Goal: Task Accomplishment & Management: Manage account settings

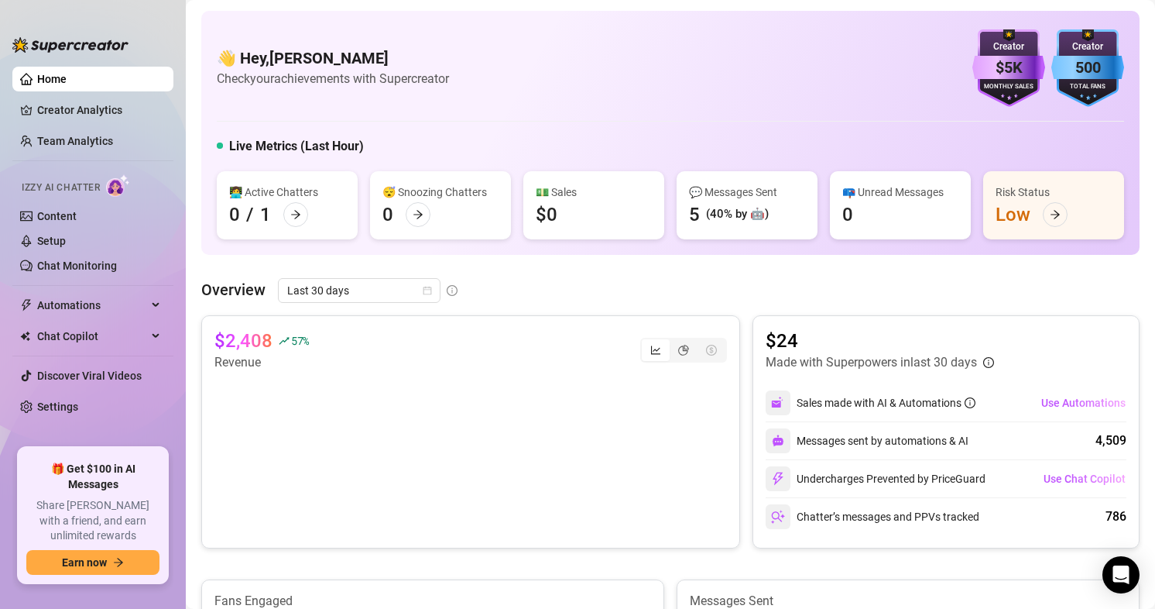
click at [72, 218] on link "Content" at bounding box center [56, 216] width 39 height 12
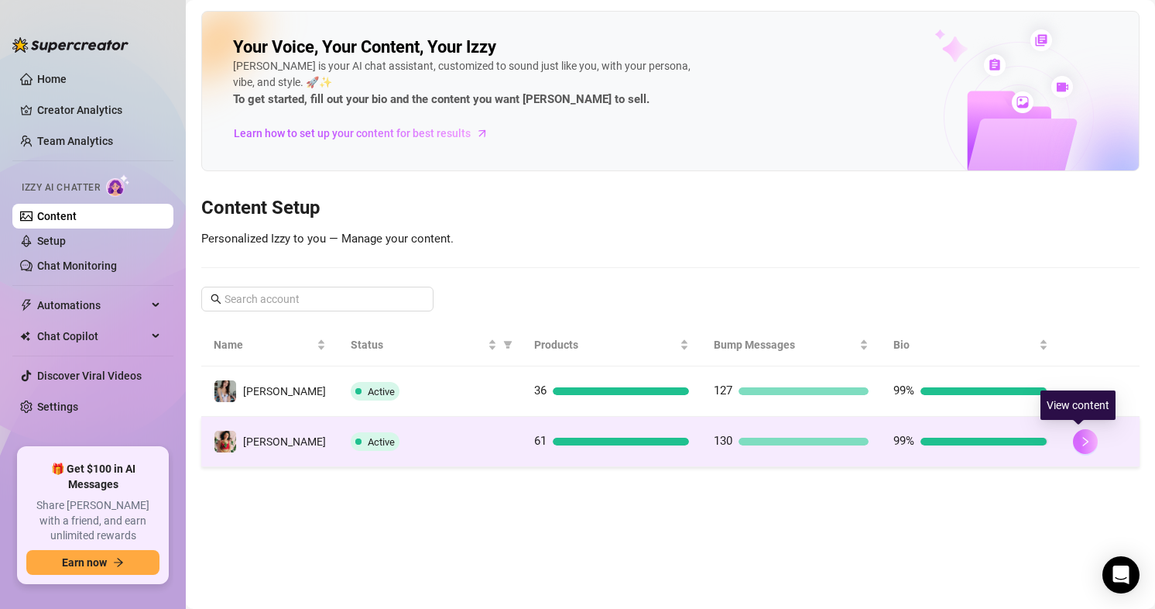
click at [1080, 446] on icon "right" at bounding box center [1085, 441] width 11 height 11
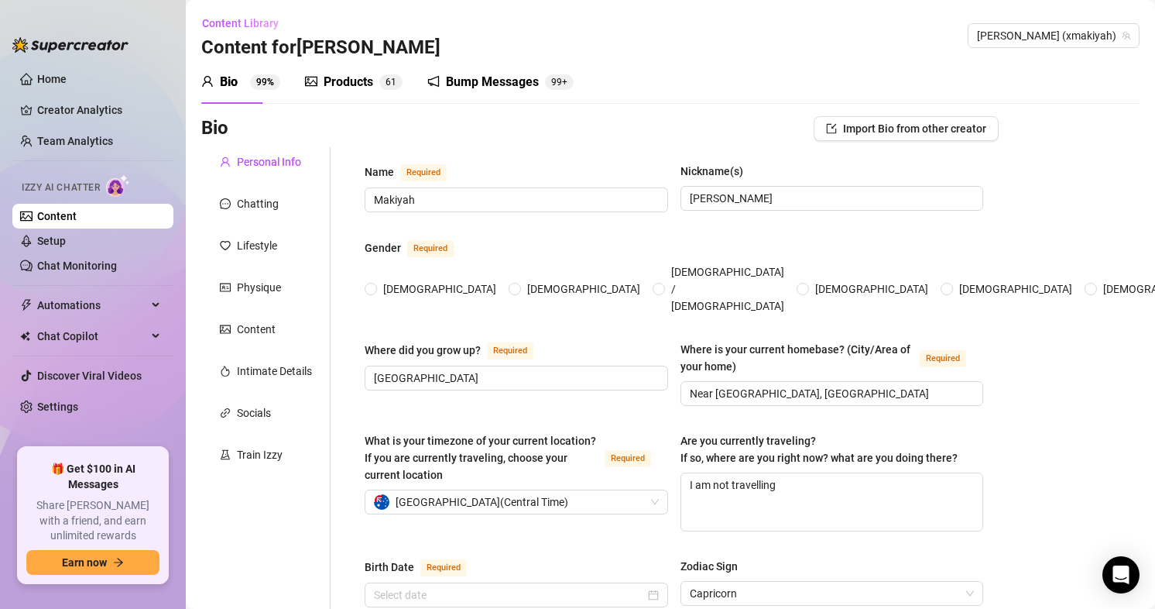
radio input "true"
type input "[DATE]"
click at [539, 85] on div "Bump Messages 99+" at bounding box center [500, 82] width 146 height 19
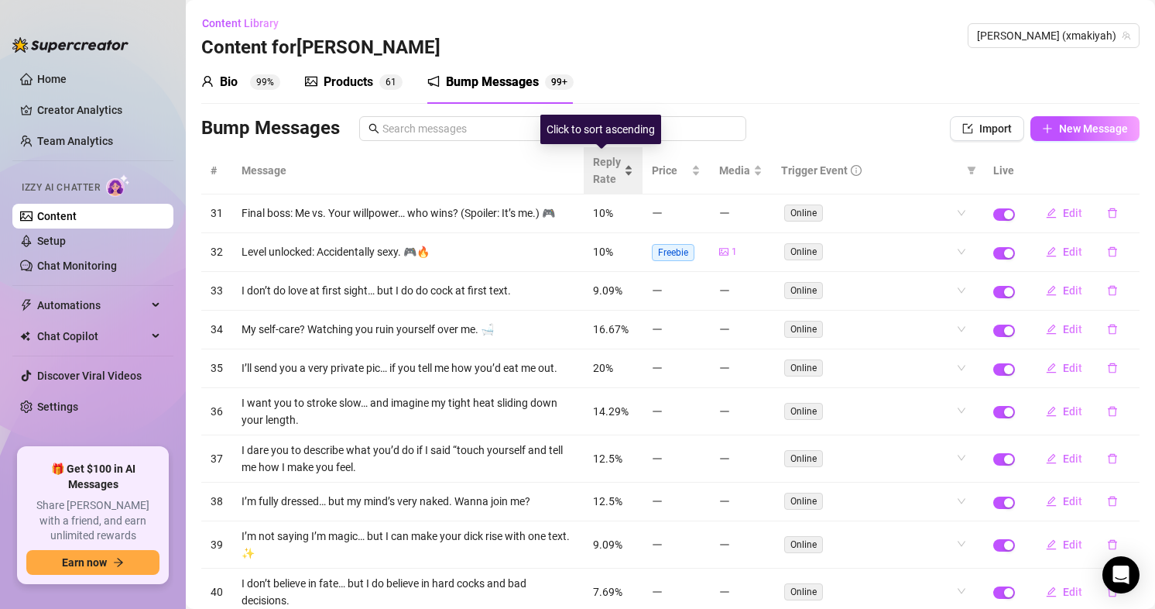
click at [608, 177] on span "Reply Rate" at bounding box center [607, 170] width 28 height 34
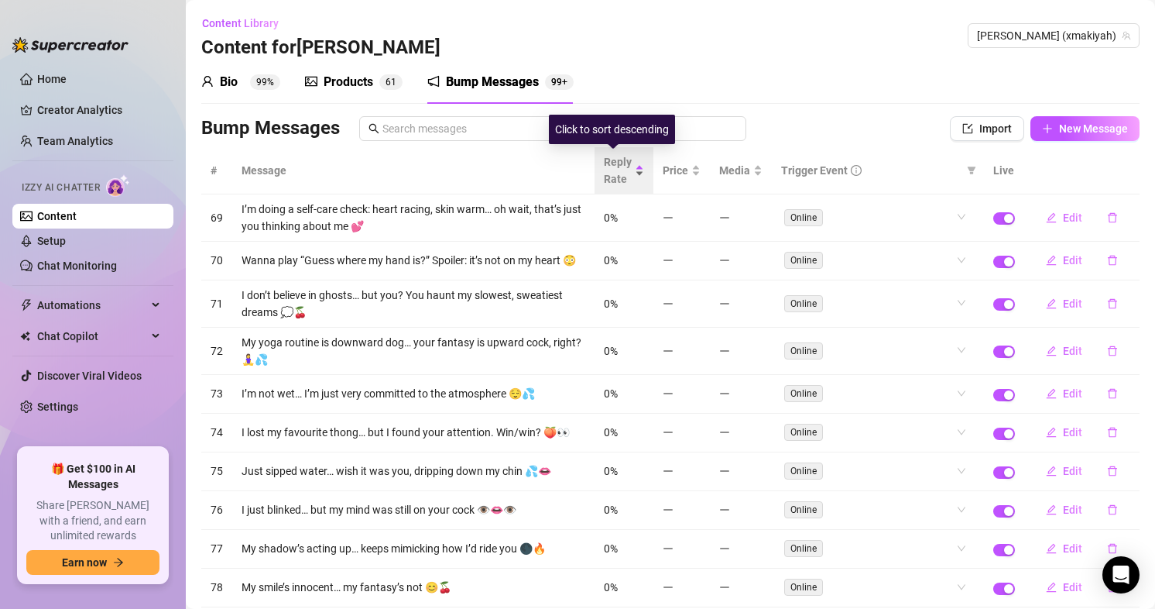
click at [608, 178] on span "Reply Rate" at bounding box center [618, 170] width 28 height 34
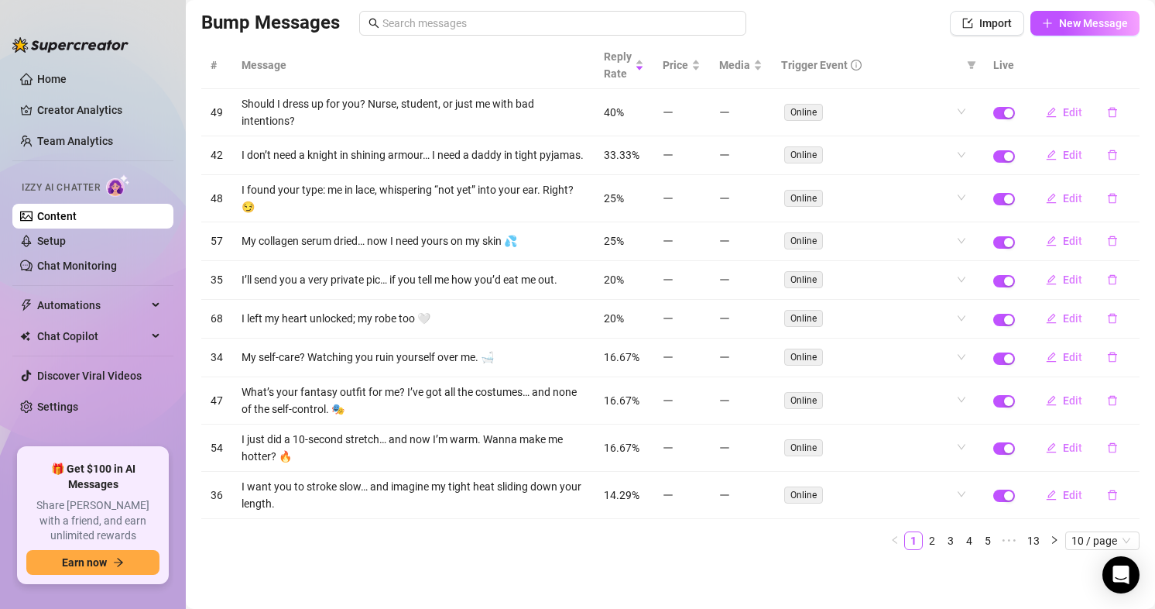
scroll to position [114, 0]
click at [963, 540] on link "4" at bounding box center [969, 540] width 17 height 17
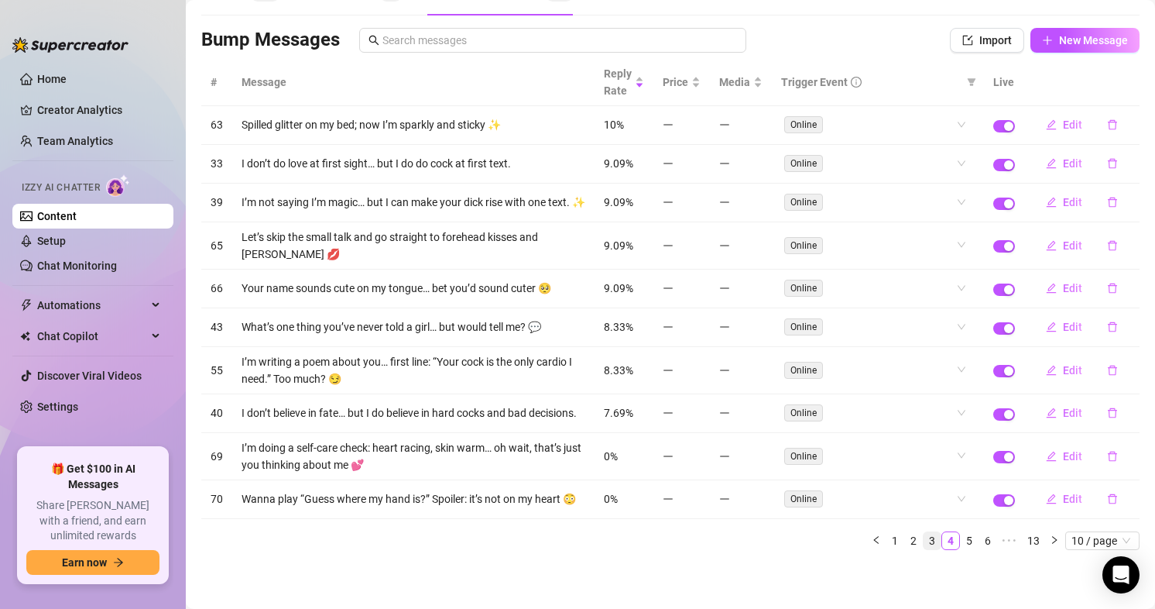
click at [924, 541] on link "3" at bounding box center [932, 540] width 17 height 17
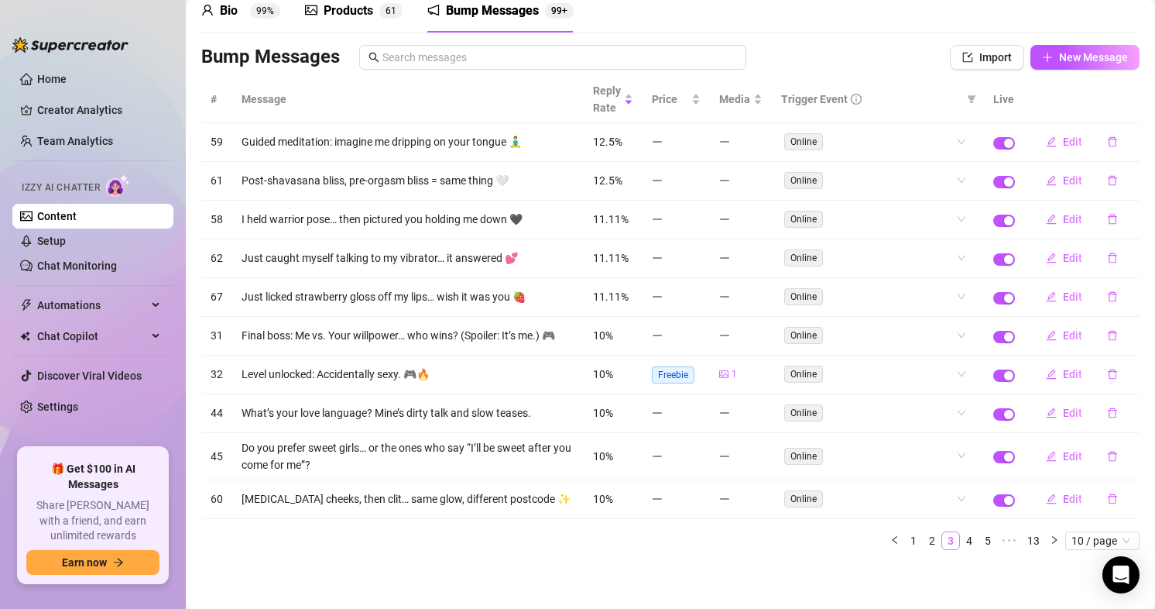
scroll to position [71, 0]
click at [905, 540] on link "1" at bounding box center [913, 540] width 17 height 17
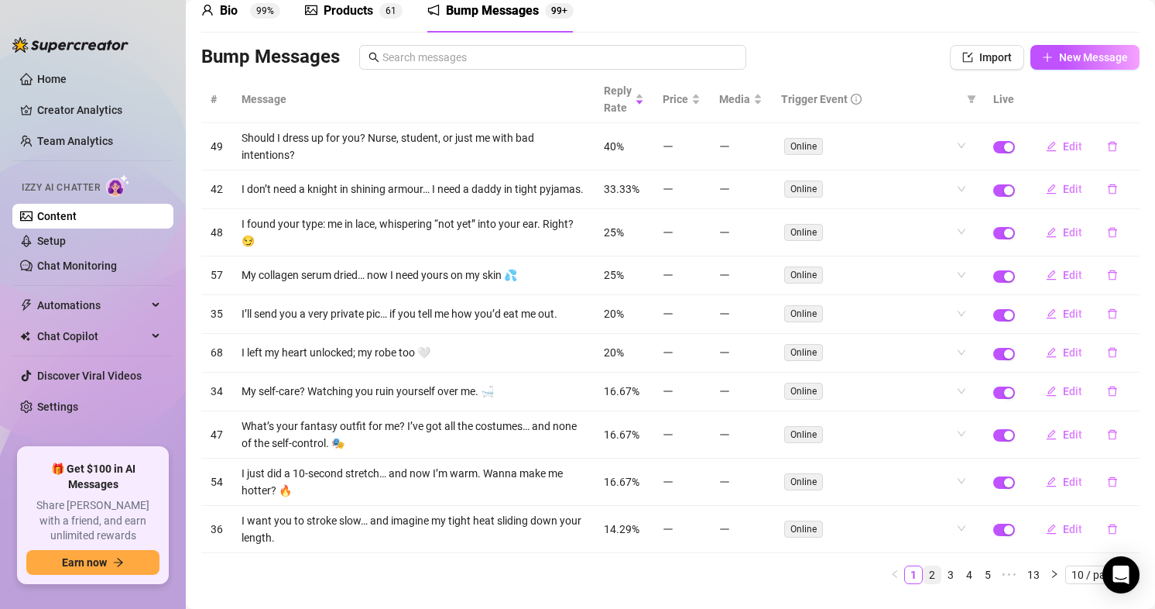
click at [924, 581] on link "2" at bounding box center [932, 574] width 17 height 17
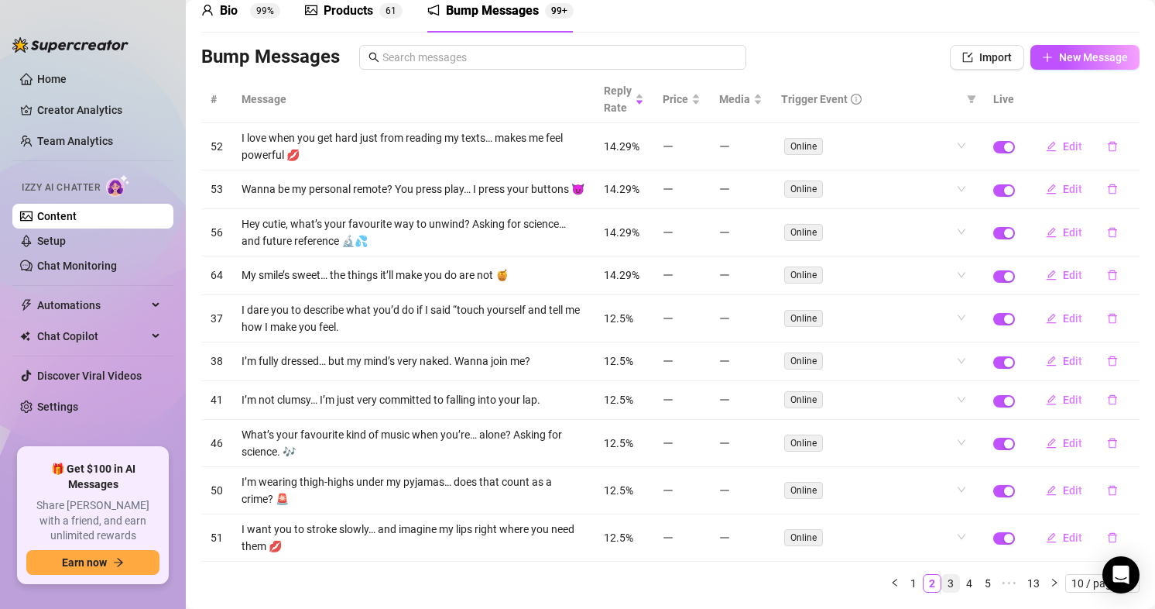
click at [942, 590] on link "3" at bounding box center [950, 583] width 17 height 17
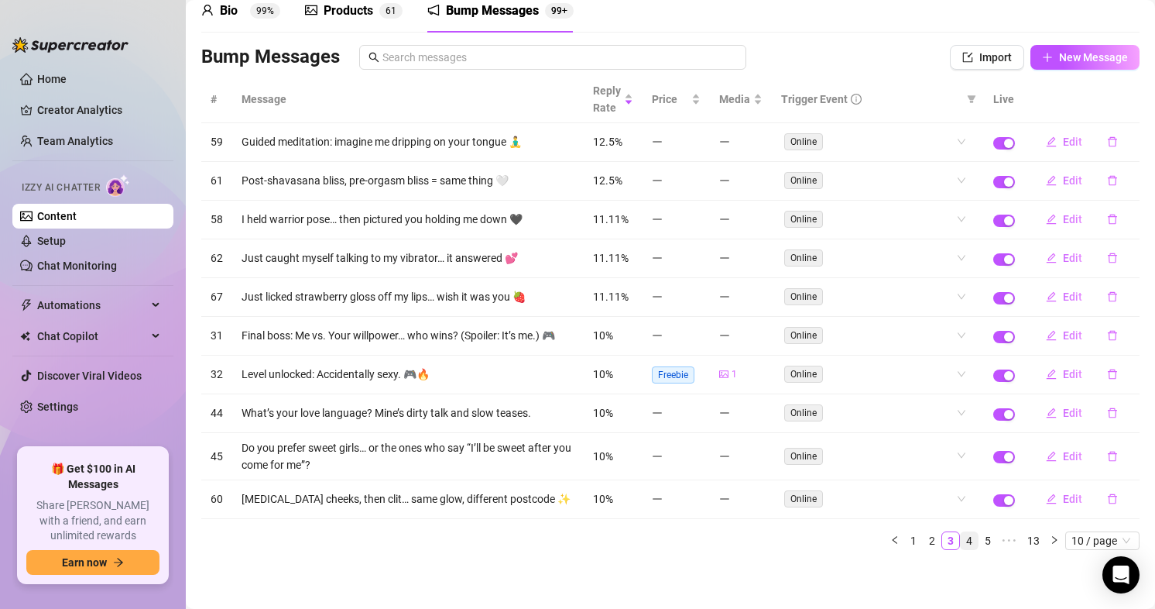
click at [961, 537] on link "4" at bounding box center [969, 540] width 17 height 17
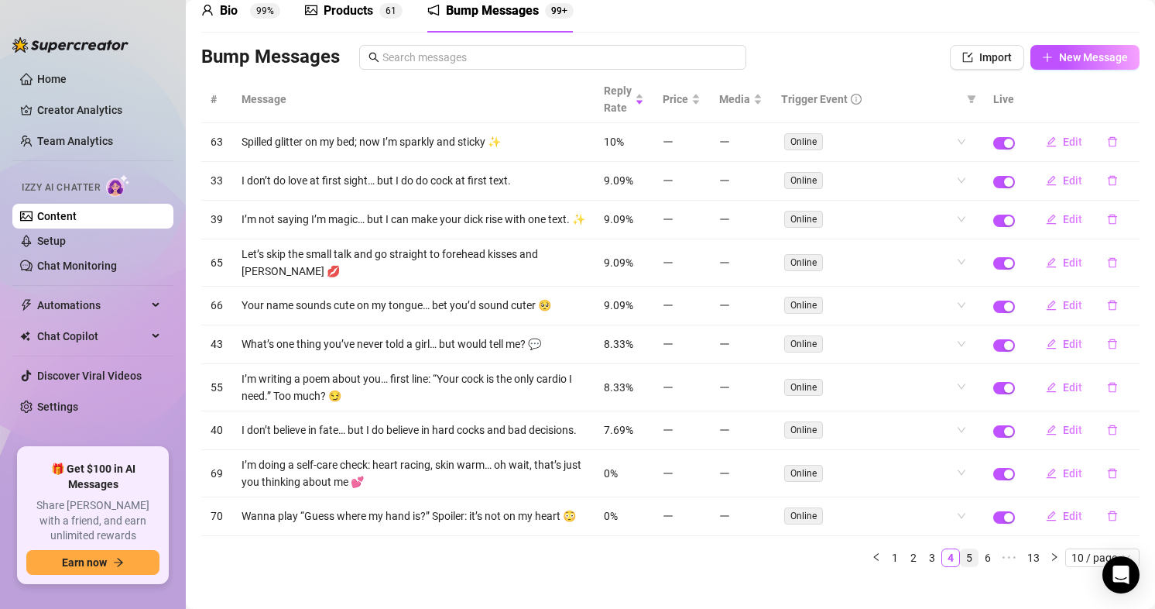
click at [962, 566] on link "5" at bounding box center [969, 557] width 17 height 17
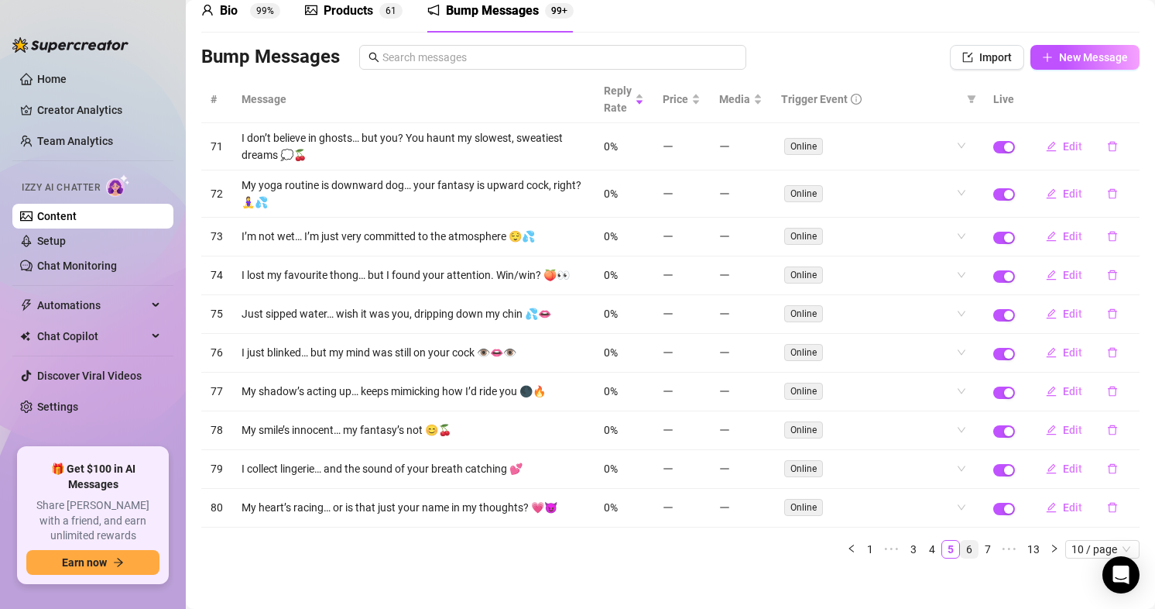
click at [961, 555] on link "6" at bounding box center [969, 548] width 17 height 17
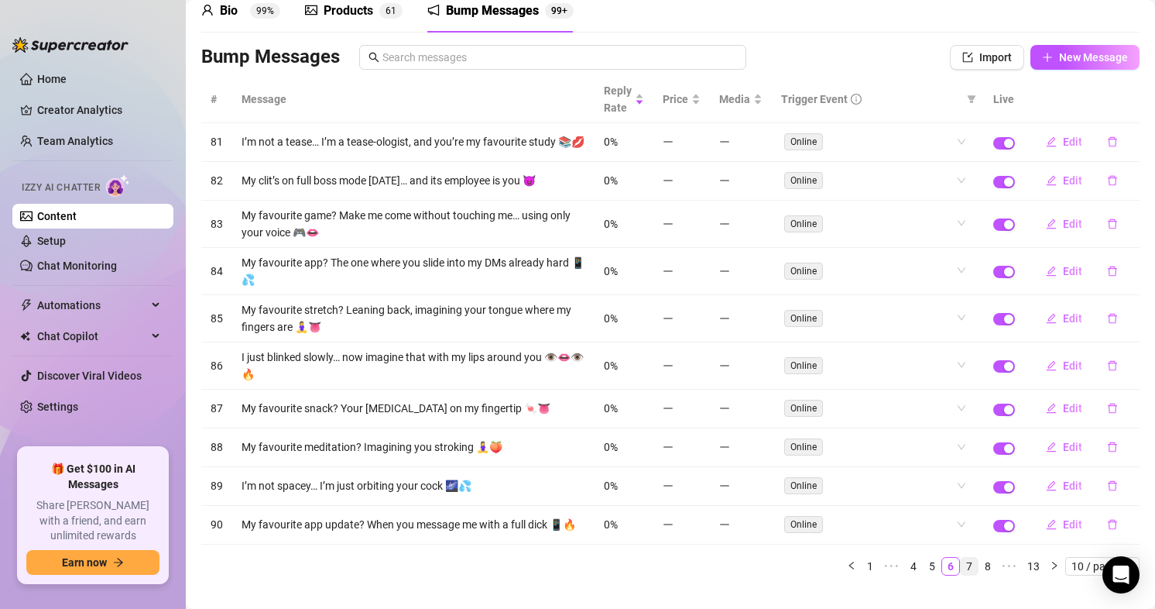
click at [961, 575] on link "7" at bounding box center [969, 566] width 17 height 17
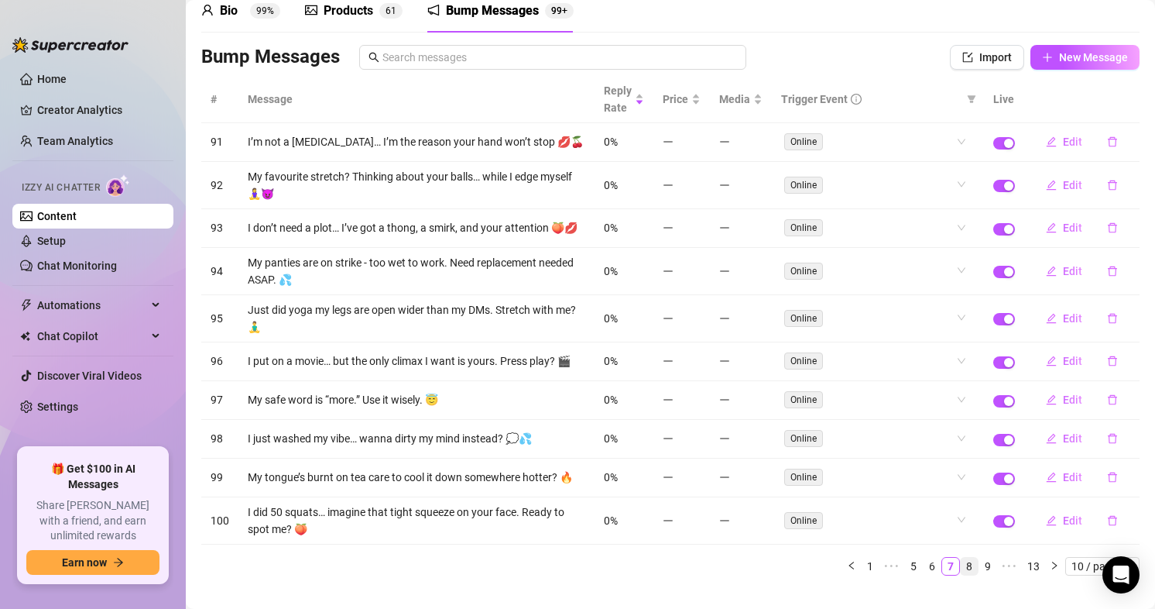
click at [962, 575] on link "8" at bounding box center [969, 566] width 17 height 17
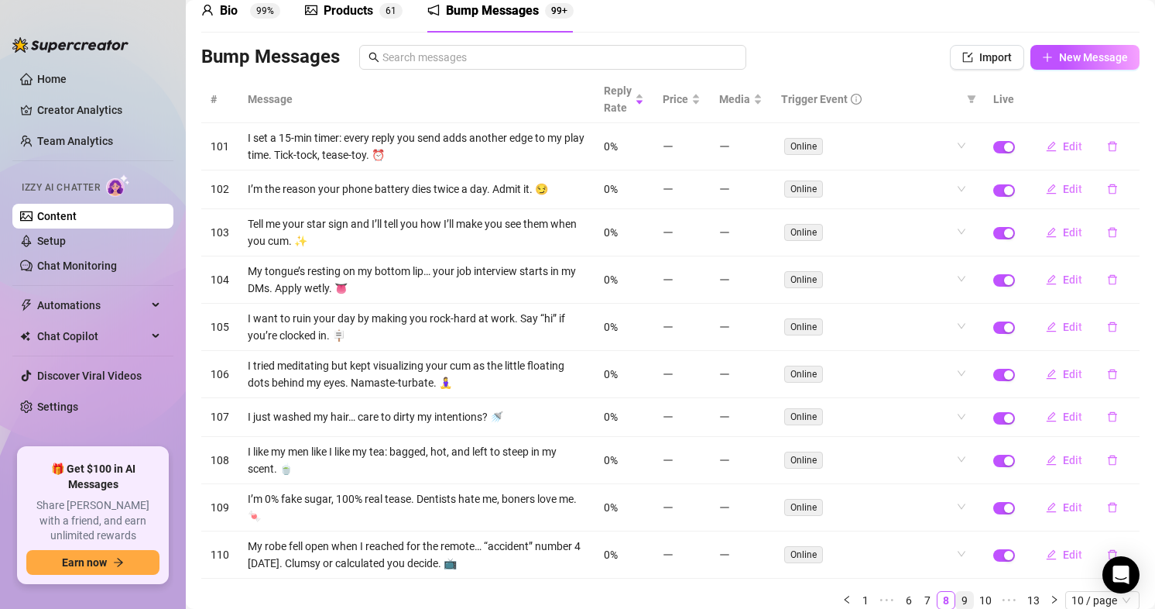
click at [960, 600] on link "9" at bounding box center [964, 600] width 17 height 17
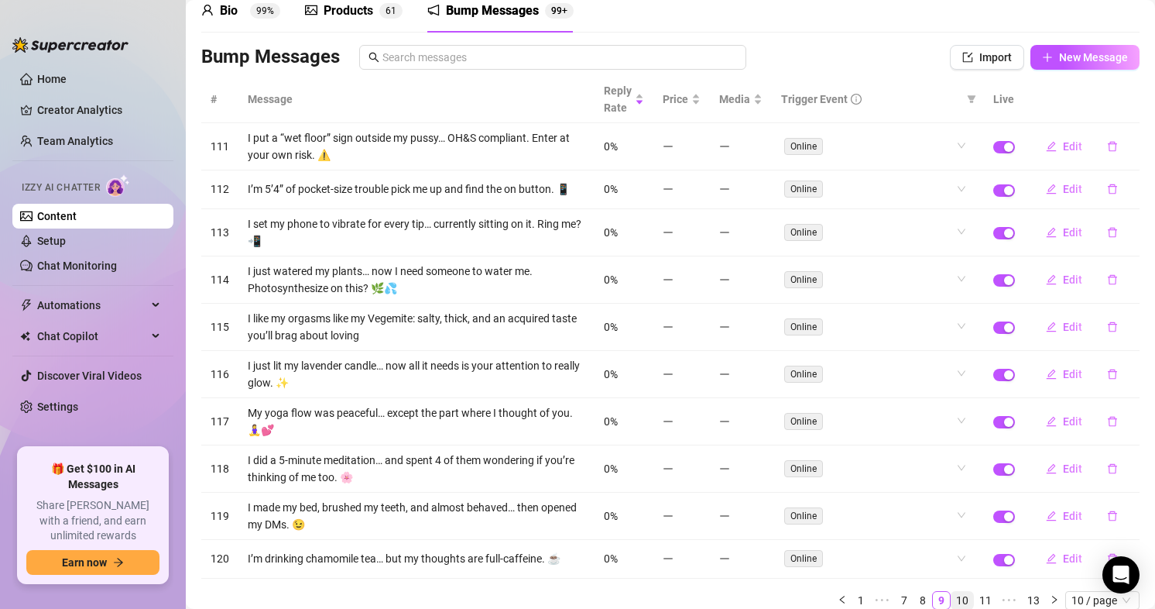
click at [957, 598] on link "10" at bounding box center [963, 600] width 22 height 17
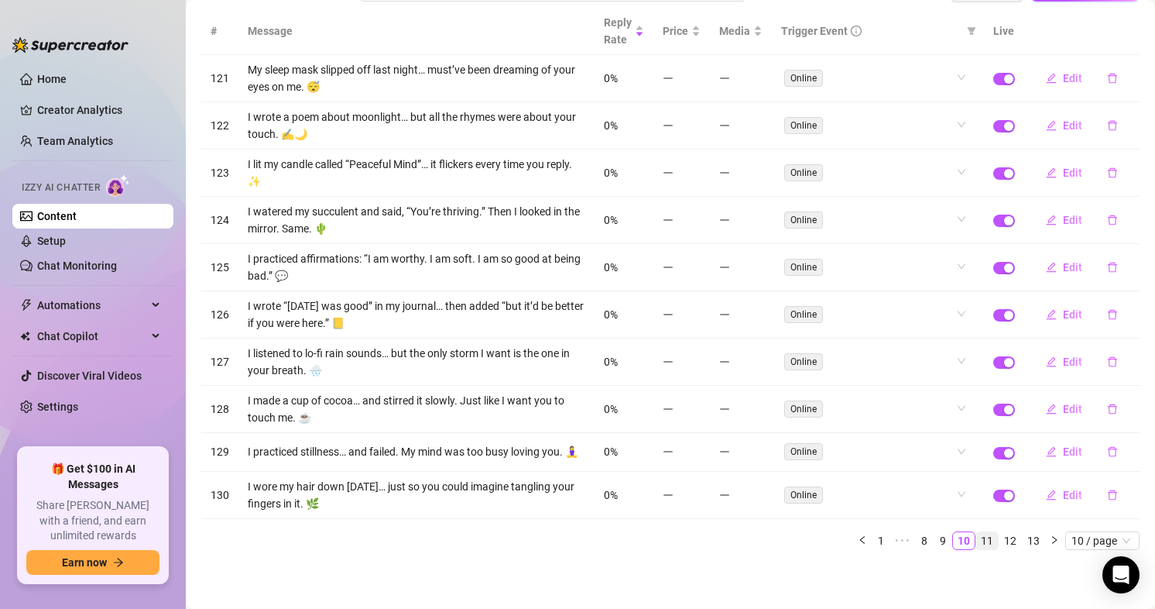
click at [982, 542] on link "11" at bounding box center [987, 540] width 22 height 17
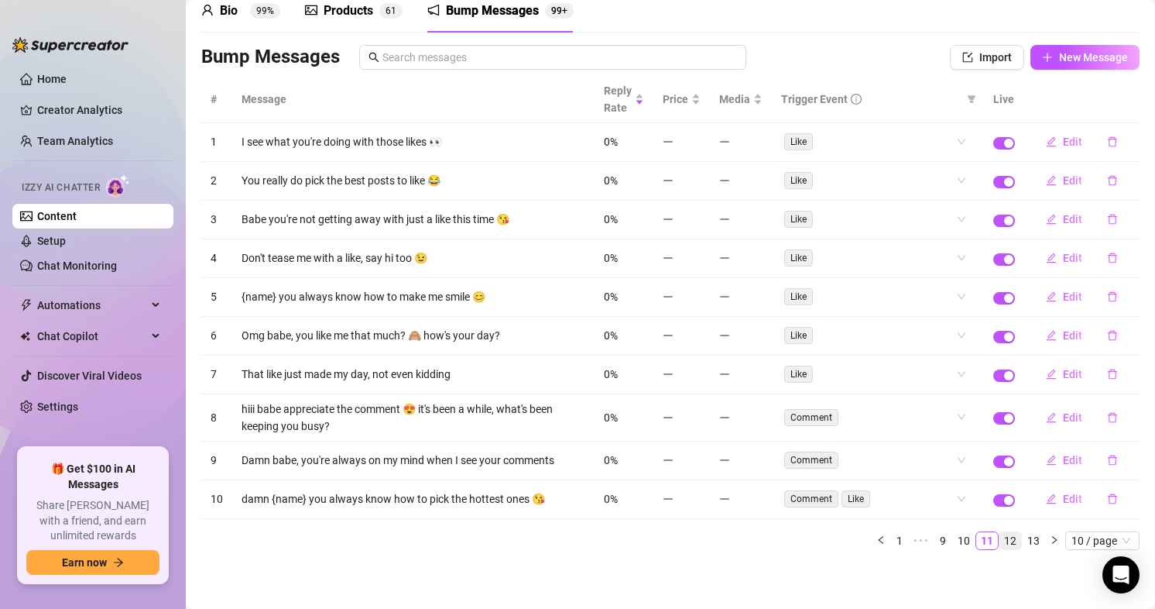
click at [1000, 547] on link "12" at bounding box center [1011, 540] width 22 height 17
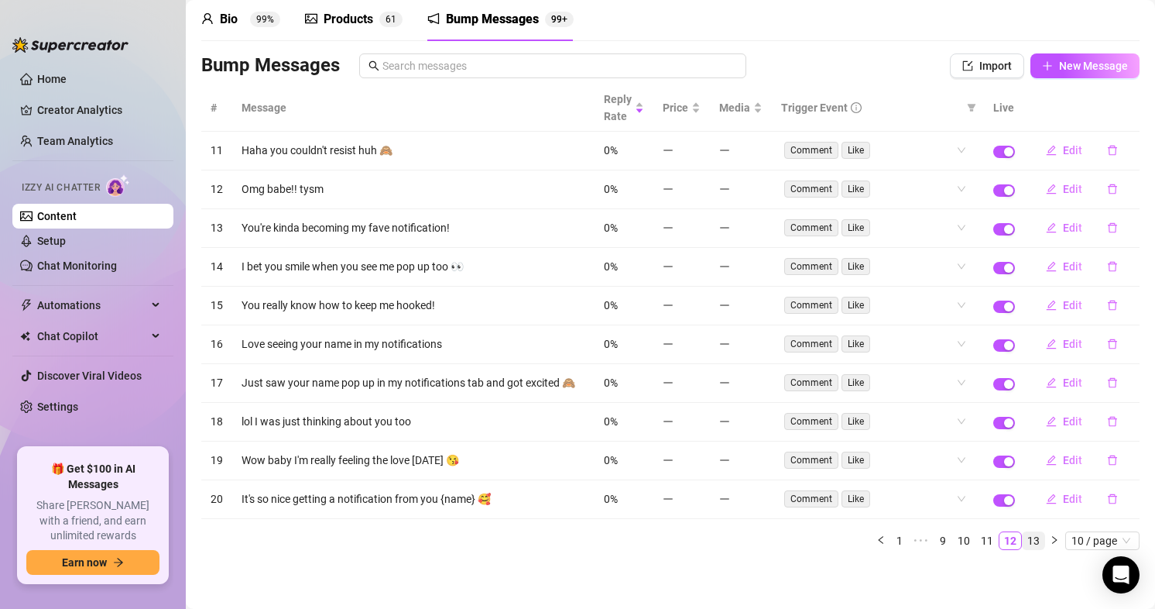
click at [1023, 543] on link "13" at bounding box center [1034, 540] width 22 height 17
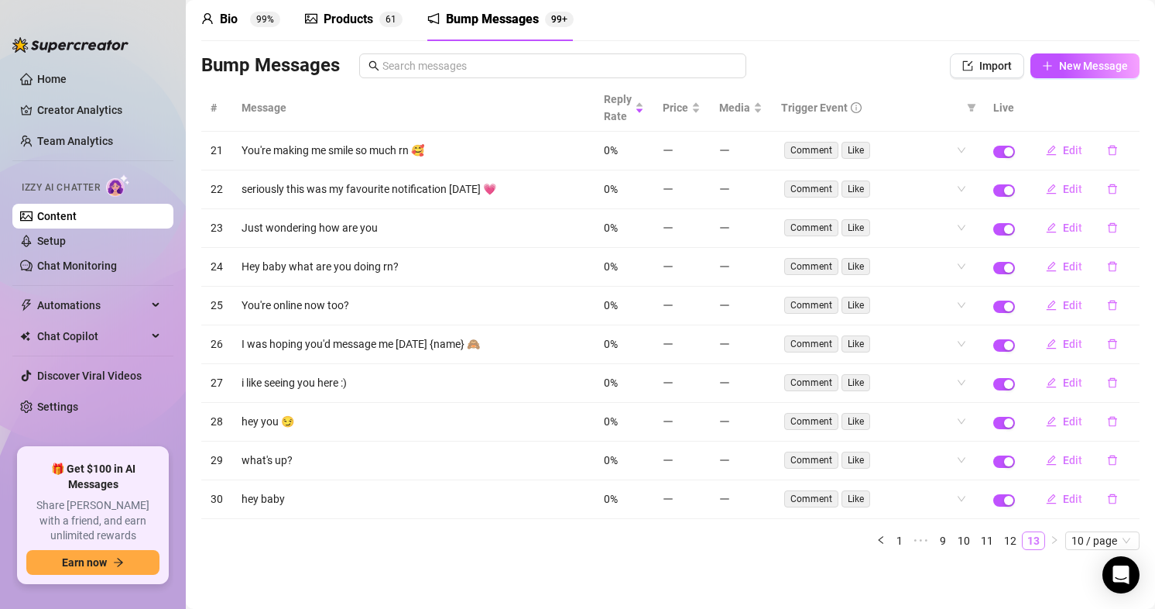
scroll to position [63, 0]
click at [935, 541] on link "9" at bounding box center [943, 540] width 17 height 17
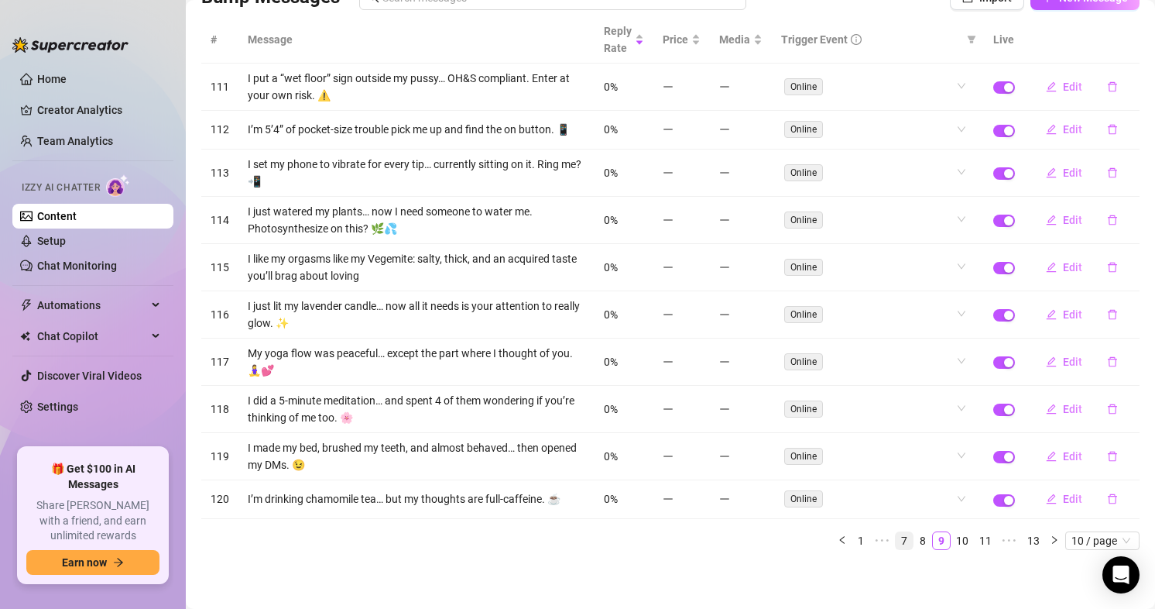
click at [896, 537] on link "7" at bounding box center [904, 540] width 17 height 17
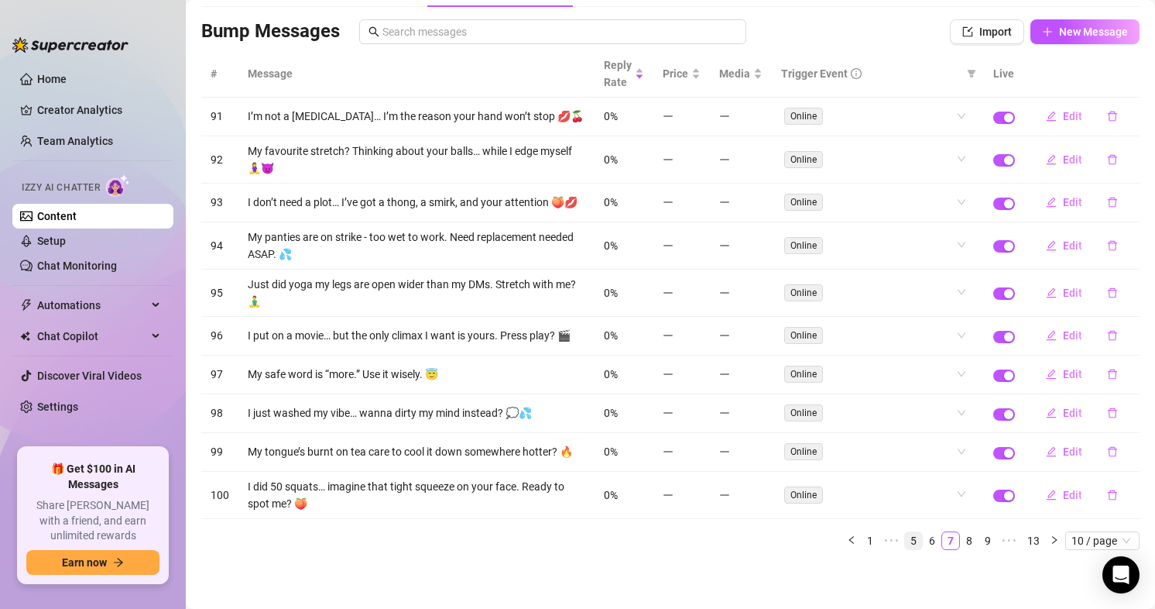
click at [905, 542] on link "5" at bounding box center [913, 540] width 17 height 17
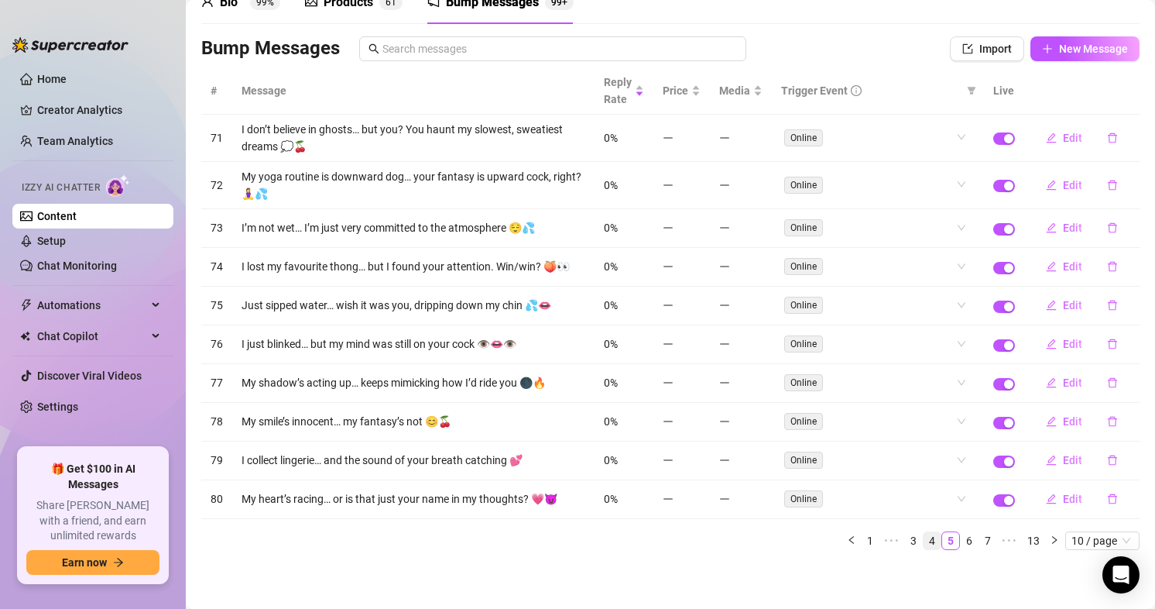
click at [924, 541] on link "4" at bounding box center [932, 540] width 17 height 17
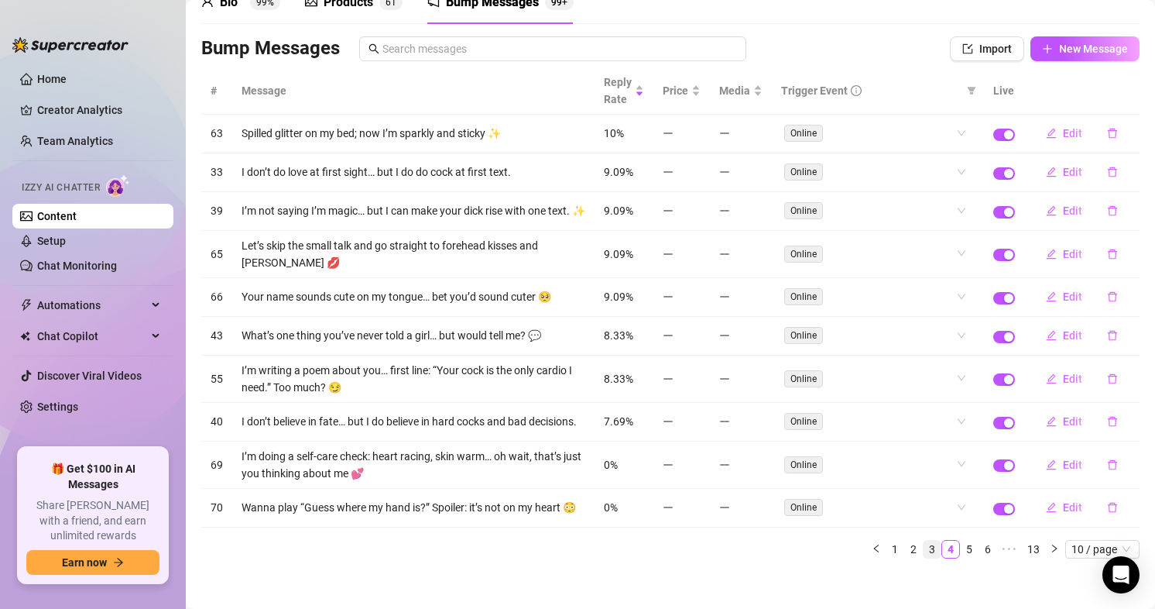
click at [924, 558] on link "3" at bounding box center [932, 548] width 17 height 17
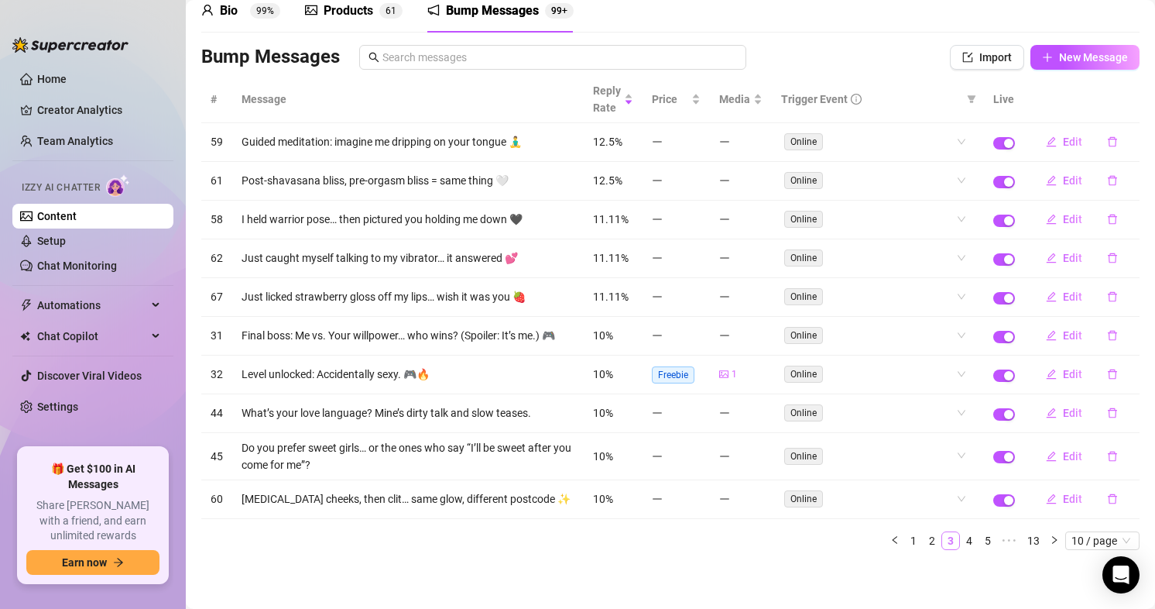
scroll to position [71, 0]
click at [924, 544] on link "2" at bounding box center [932, 540] width 17 height 17
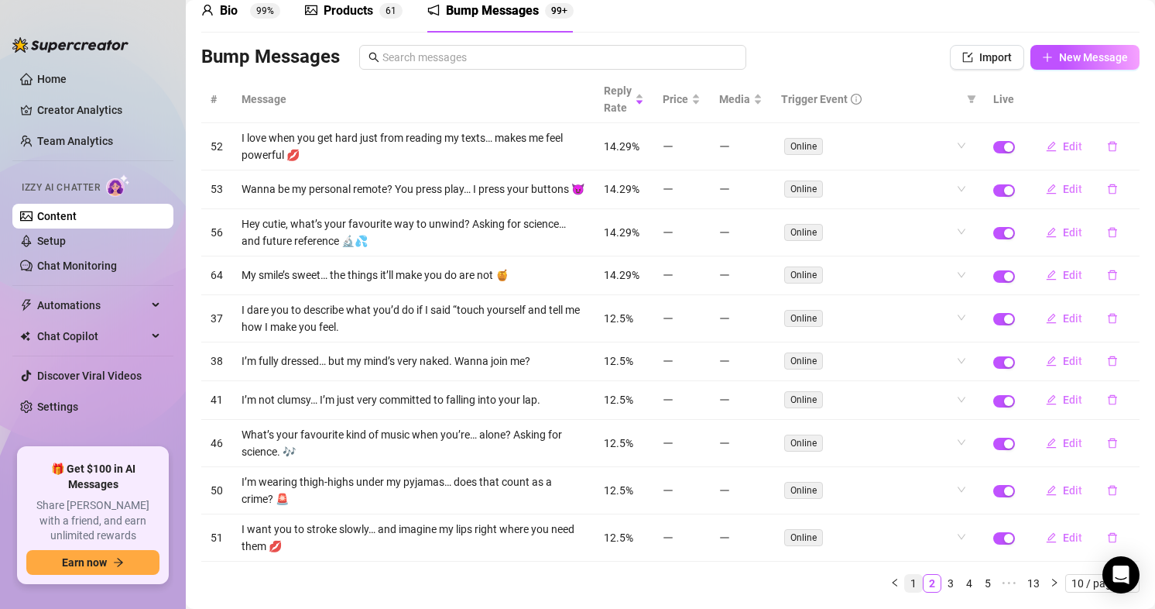
click at [905, 590] on link "1" at bounding box center [913, 583] width 17 height 17
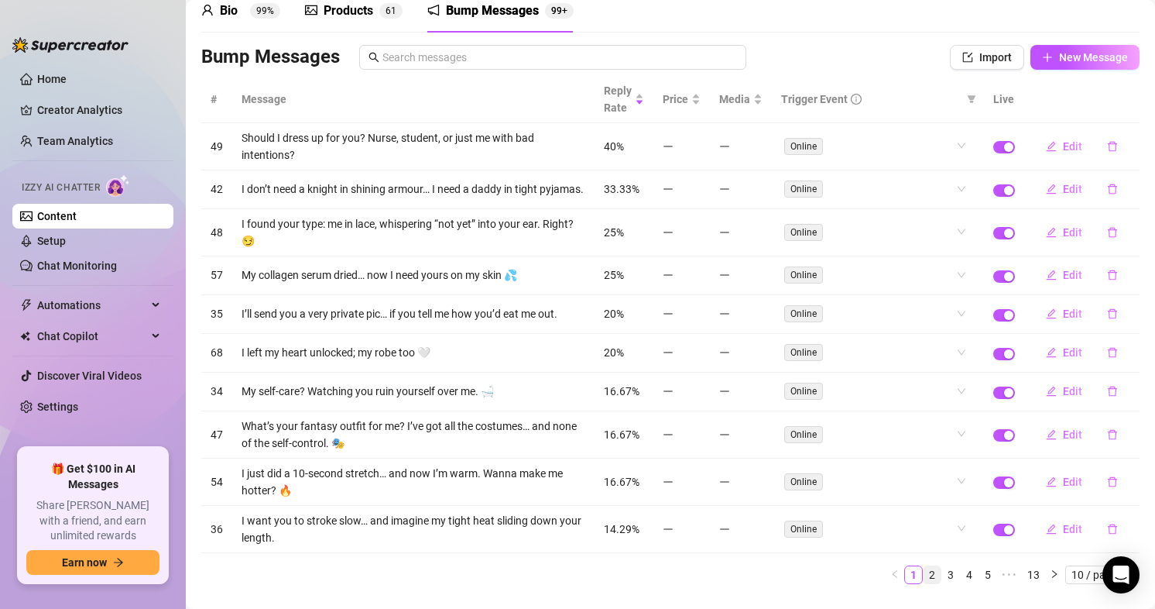
click at [925, 583] on link "2" at bounding box center [932, 574] width 17 height 17
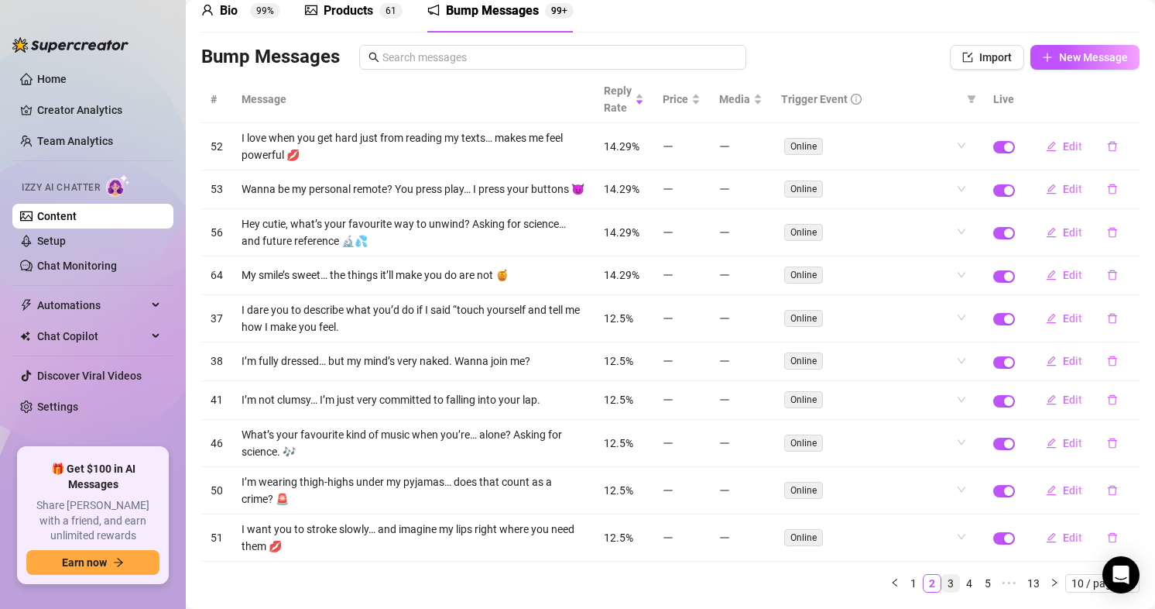
click at [942, 592] on link "3" at bounding box center [950, 583] width 17 height 17
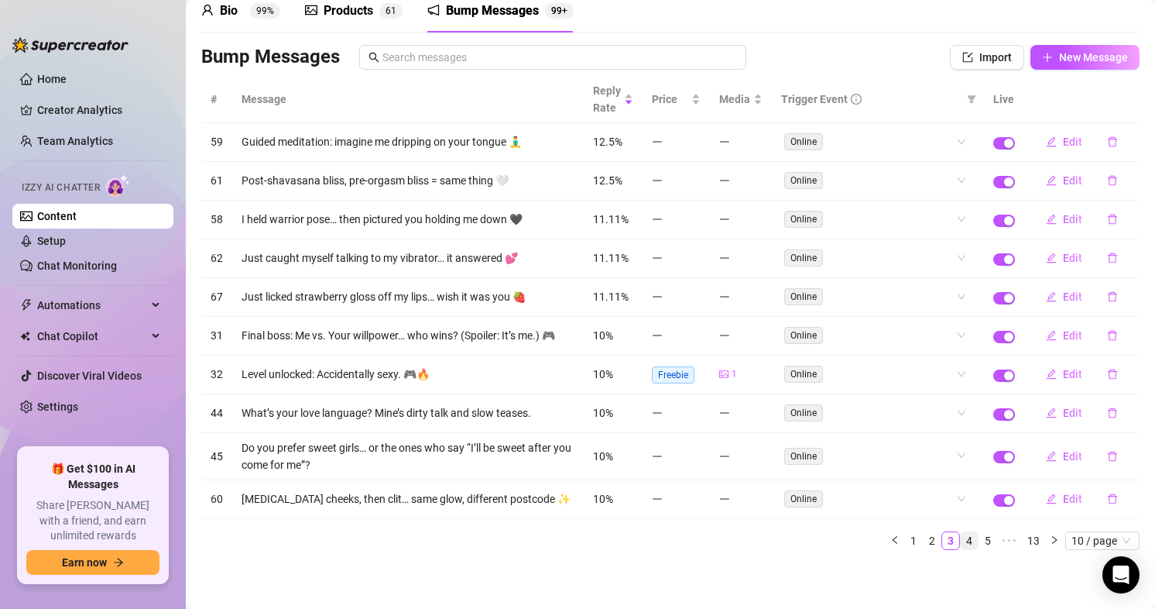
click at [961, 544] on link "4" at bounding box center [969, 540] width 17 height 17
